Goal: Transaction & Acquisition: Obtain resource

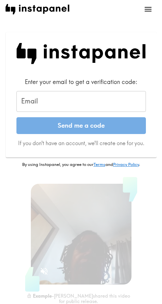
click at [75, 101] on input "Email" at bounding box center [81, 101] width 130 height 21
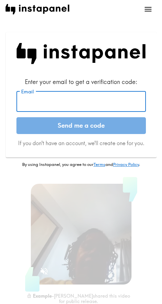
paste input "[EMAIL_ADDRESS][DOMAIN_NAME]"
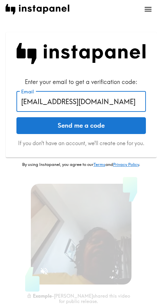
type input "[EMAIL_ADDRESS][DOMAIN_NAME]"
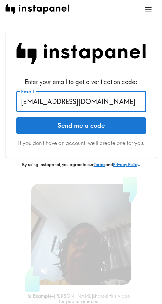
click at [77, 126] on button "Send me a code" at bounding box center [81, 125] width 130 height 17
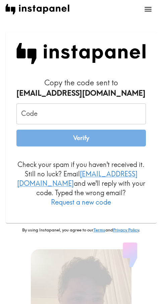
click at [65, 118] on input "Code" at bounding box center [81, 113] width 130 height 21
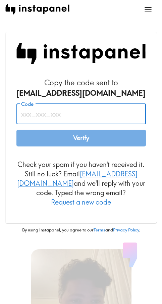
paste input "a7g_F68_Y5g"
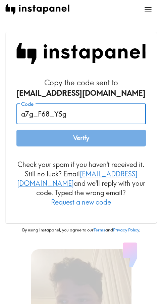
type input "a7g_F68_Y5g"
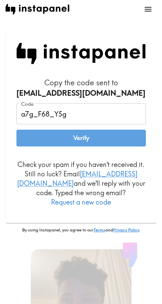
click at [70, 141] on button "Verify" at bounding box center [81, 138] width 130 height 17
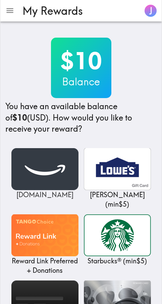
click at [39, 171] on img at bounding box center [44, 169] width 67 height 42
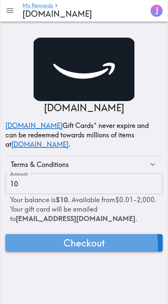
click at [78, 245] on span "Checkout" at bounding box center [84, 242] width 41 height 13
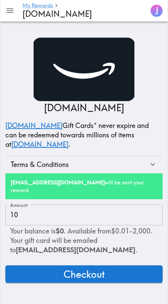
click at [145, 35] on div "[DOMAIN_NAME] [DOMAIN_NAME] Gift Cards* never expire and can be redeemed toward…" at bounding box center [84, 157] width 168 height 251
